Goal: Transaction & Acquisition: Purchase product/service

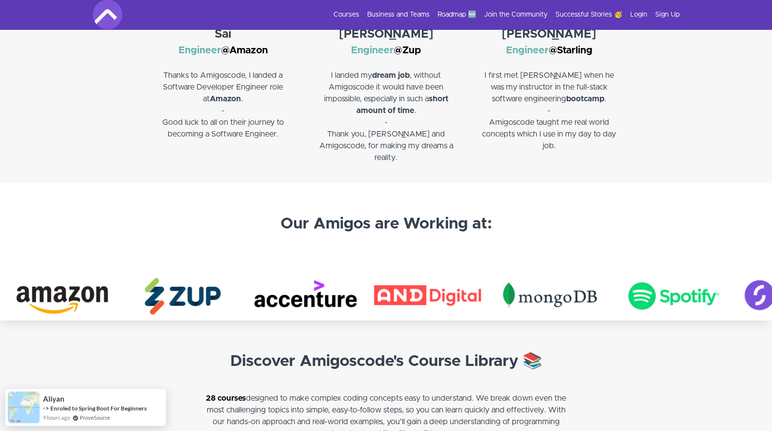
scroll to position [1628, 0]
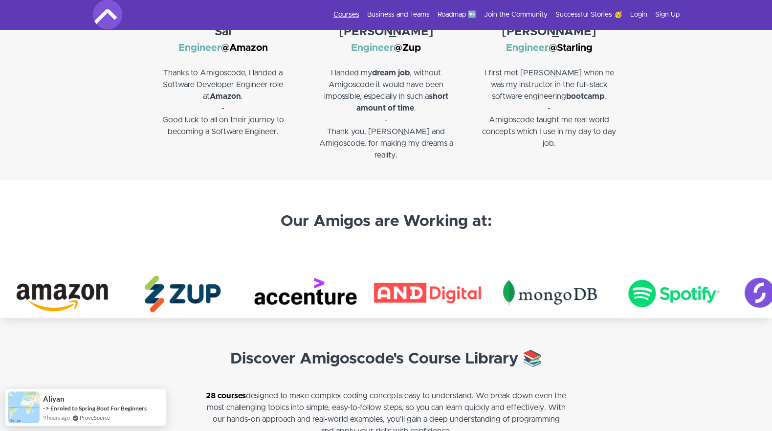
click at [351, 14] on link "Courses" at bounding box center [346, 15] width 26 height 10
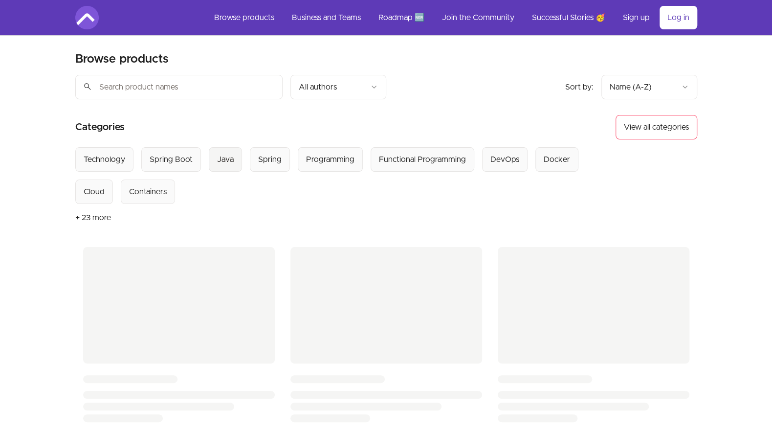
click at [225, 163] on div "Java" at bounding box center [225, 159] width 17 height 12
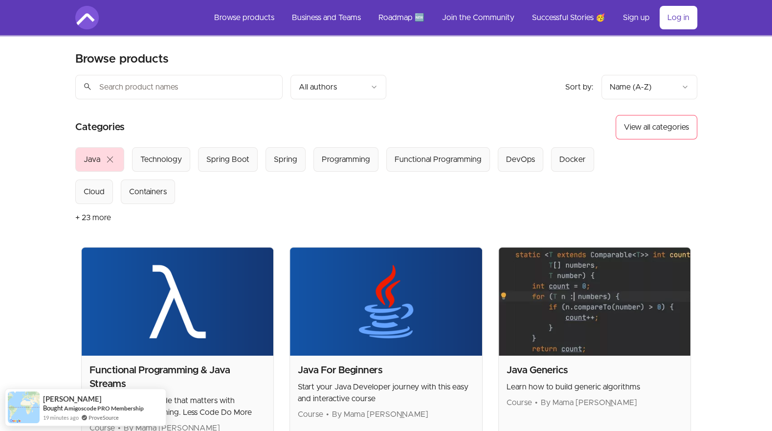
click at [197, 224] on section "Select from all categories: Java close Technology Spring Boot Spring Programmin…" at bounding box center [386, 189] width 622 height 84
click at [237, 161] on div "Spring Boot" at bounding box center [227, 159] width 43 height 12
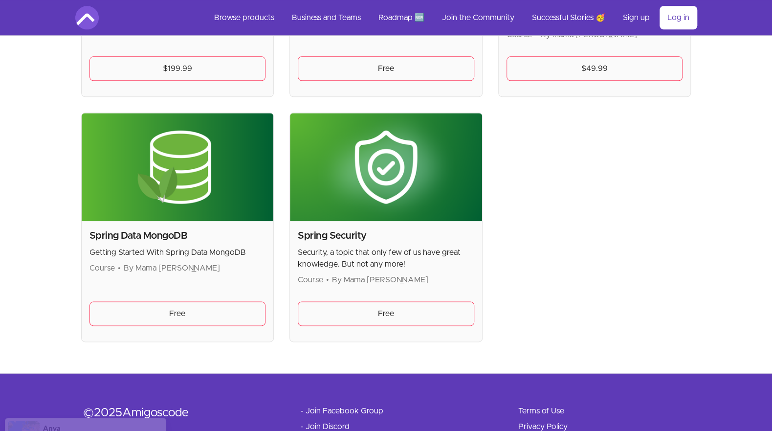
scroll to position [538, 0]
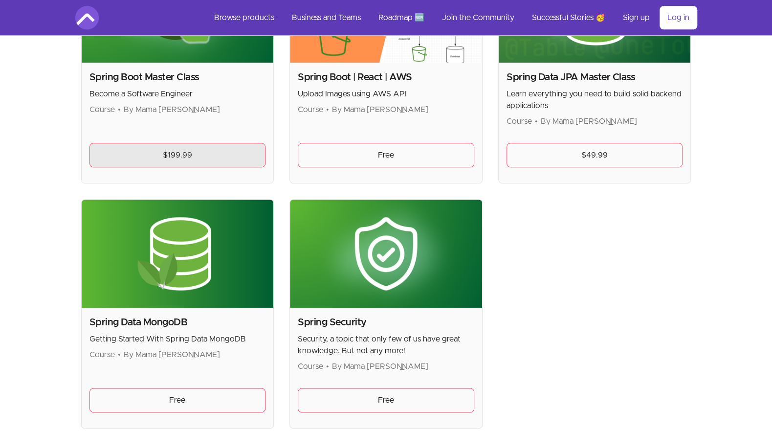
click at [204, 159] on link "$199.99" at bounding box center [177, 155] width 176 height 24
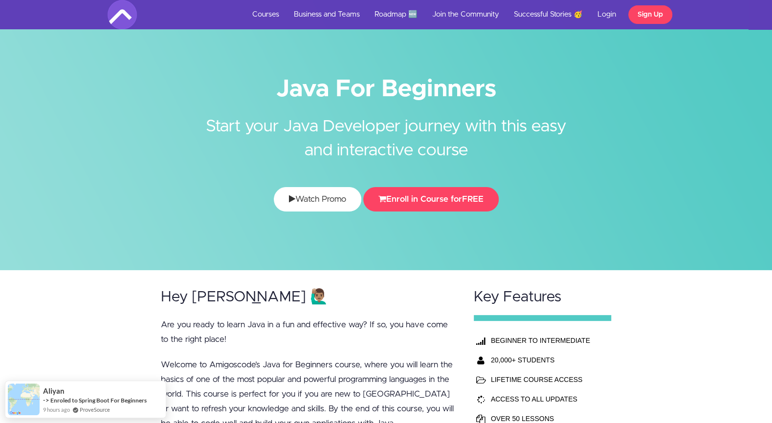
click at [313, 195] on link "Watch Promo" at bounding box center [317, 199] width 87 height 24
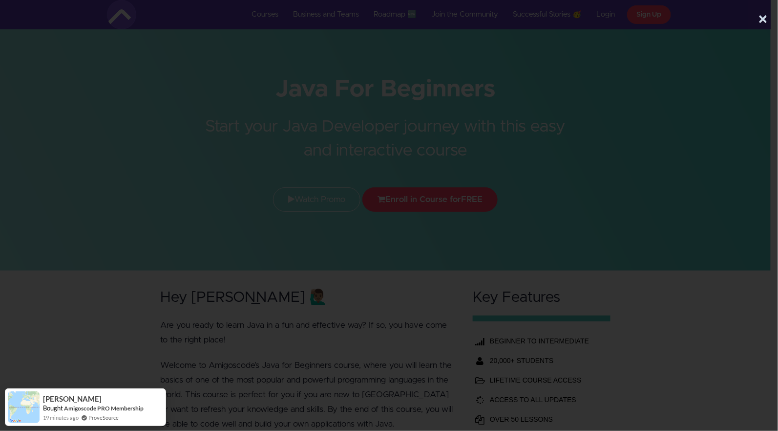
click at [698, 240] on div at bounding box center [385, 182] width 771 height 281
click at [766, 19] on button "×" at bounding box center [764, 20] width 10 height 20
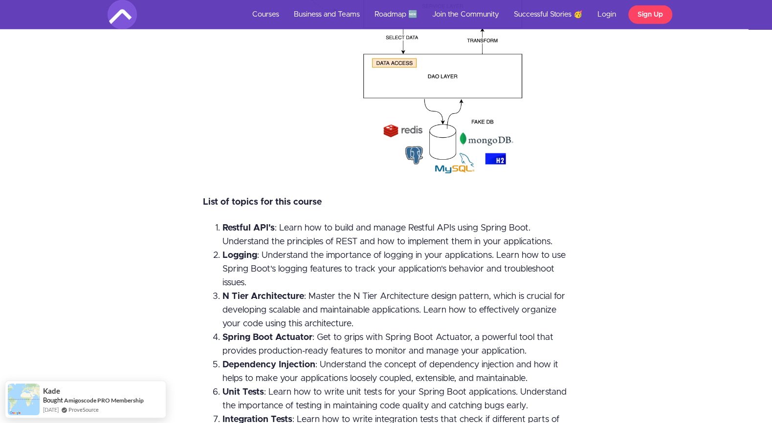
scroll to position [1785, 0]
